Goal: Browse casually

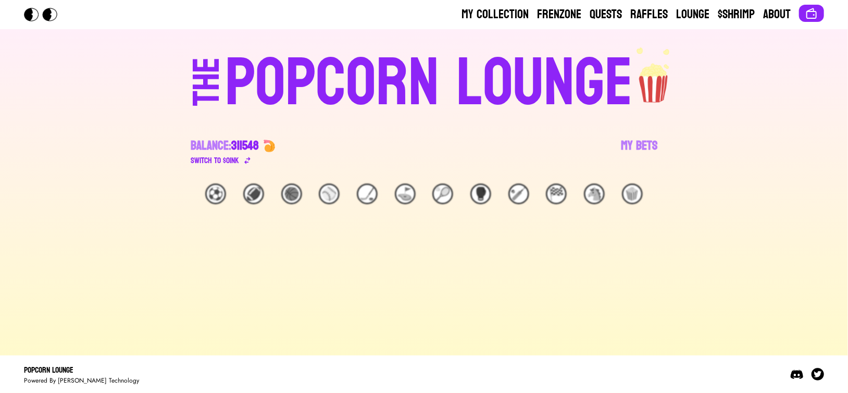
click at [124, 124] on div "THE POPCORN LOUNGE Balance: 311548 Switch to $ OINK My Bets" at bounding box center [424, 106] width 667 height 154
